Goal: Information Seeking & Learning: Learn about a topic

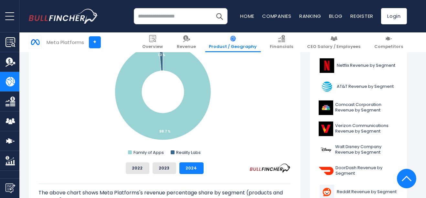
scroll to position [200, 0]
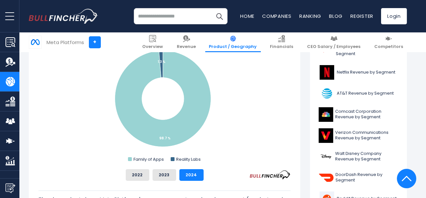
click at [185, 13] on input "search" at bounding box center [181, 16] width 94 height 16
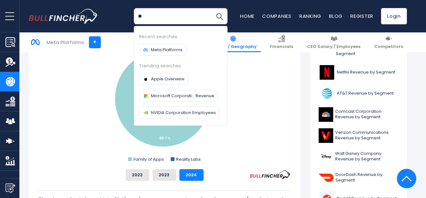
type input "*"
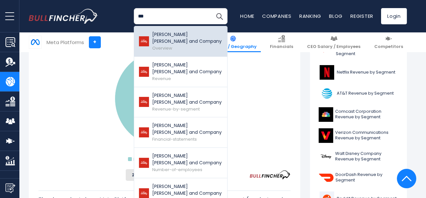
type input "***"
click at [148, 38] on img at bounding box center [144, 41] width 10 height 10
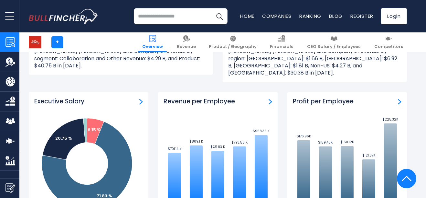
scroll to position [724, 0]
